Goal: Task Accomplishment & Management: Use online tool/utility

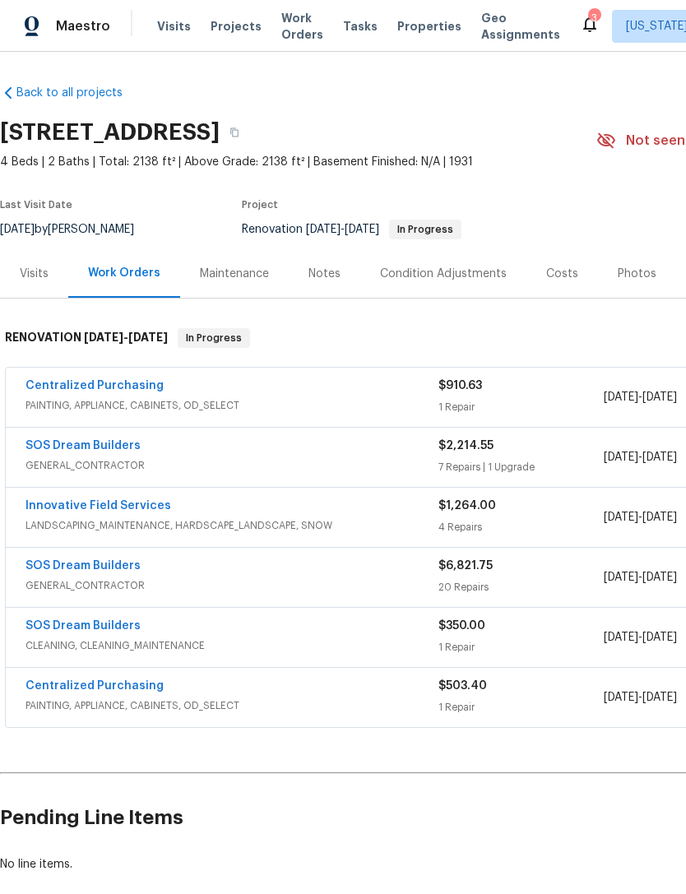
click at [414, 24] on span "Properties" at bounding box center [429, 26] width 64 height 16
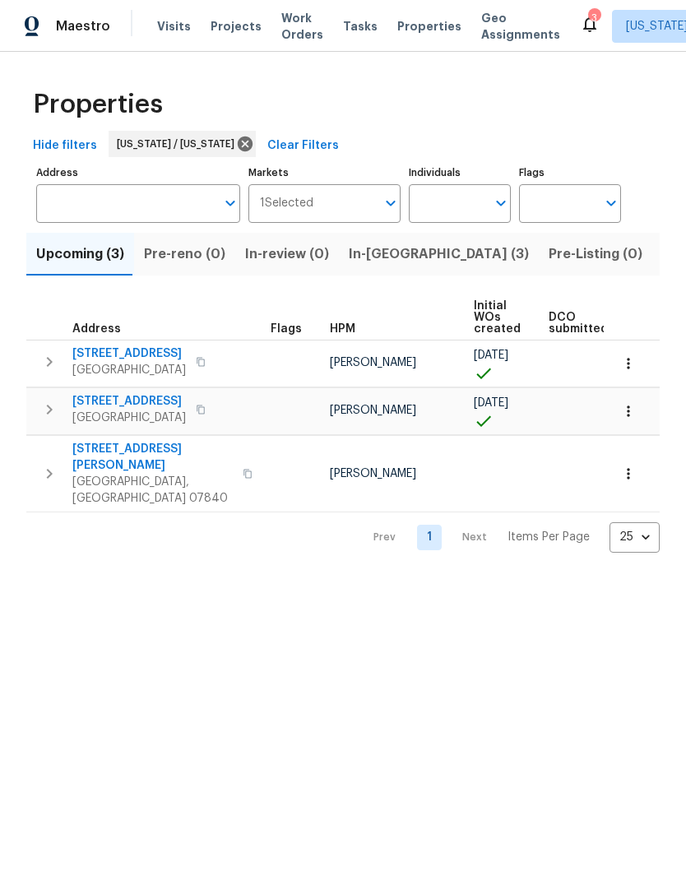
click at [662, 258] on span "Listed (22)" at bounding box center [697, 254] width 70 height 23
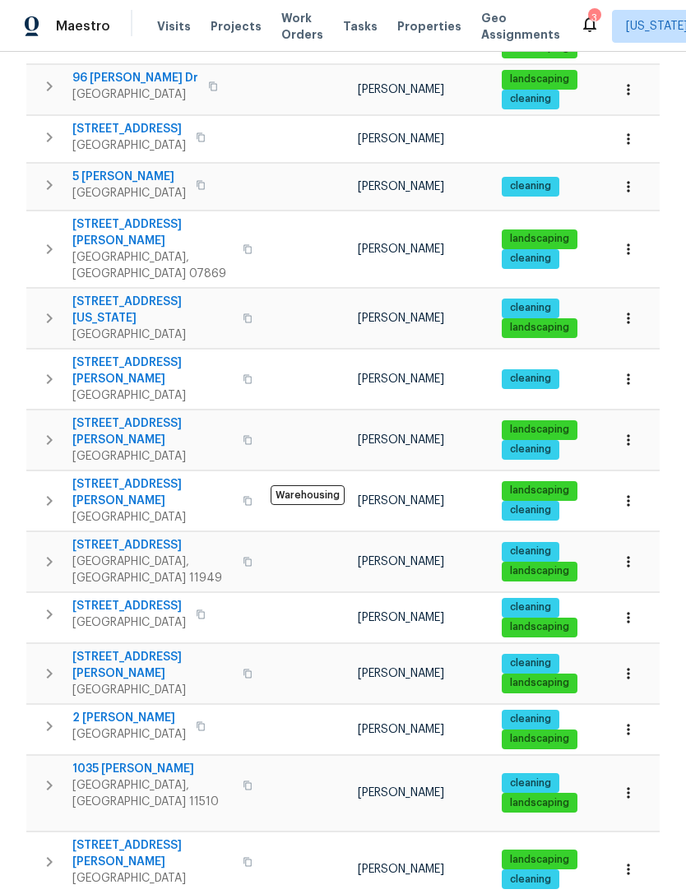
scroll to position [572, 0]
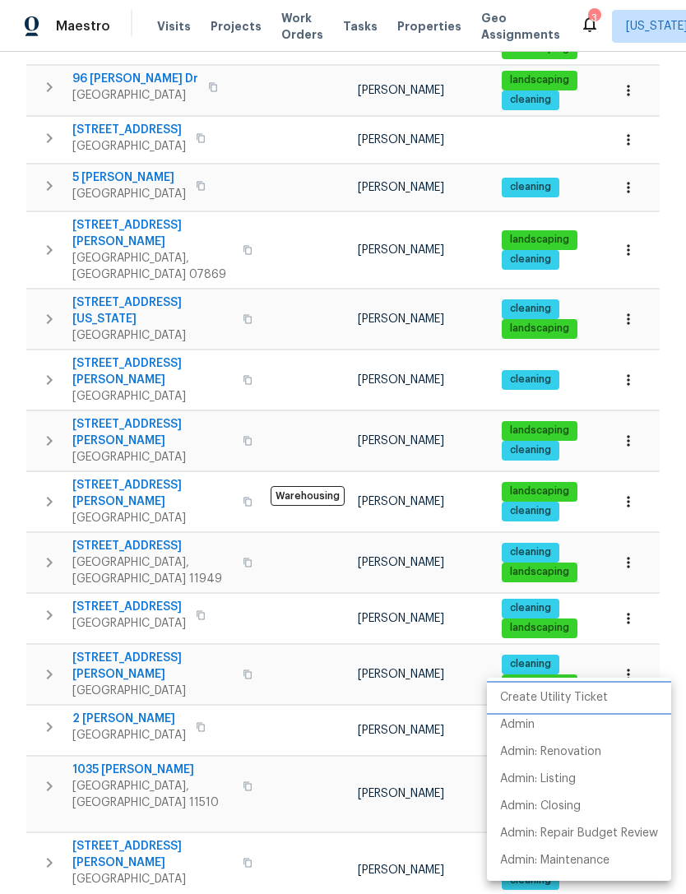
click at [593, 701] on p "Create Utility Ticket" at bounding box center [554, 697] width 108 height 17
click at [216, 803] on div at bounding box center [343, 447] width 686 height 894
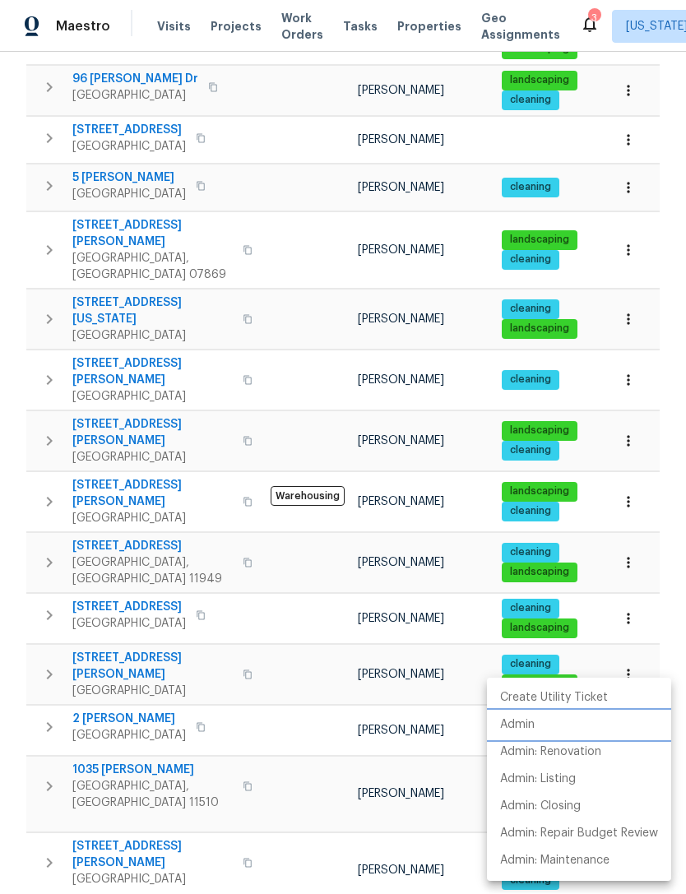
click at [597, 726] on li "Admin" at bounding box center [579, 724] width 184 height 27
